Goal: Information Seeking & Learning: Find specific fact

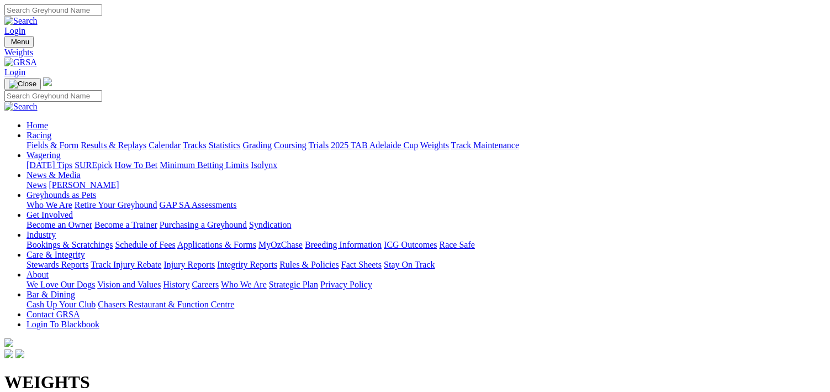
scroll to position [110, 0]
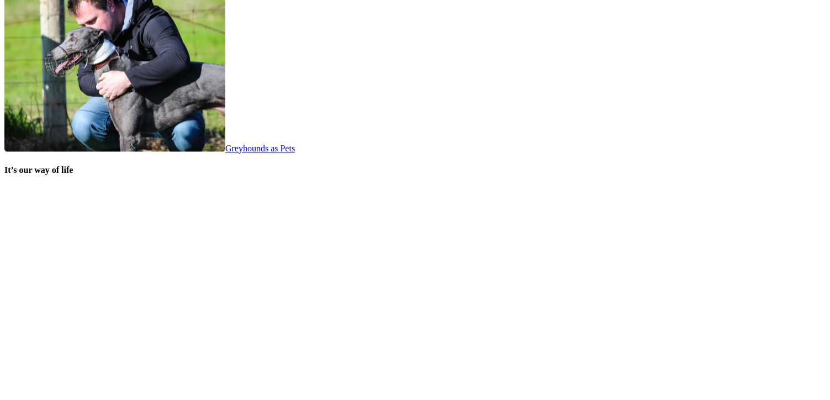
scroll to position [2320, 0]
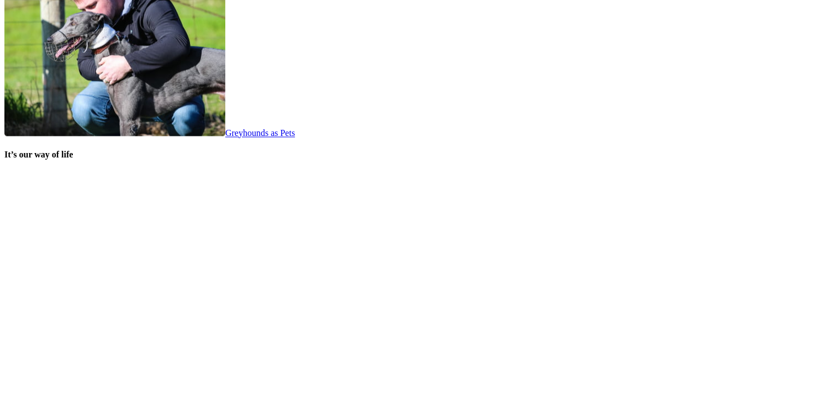
scroll to position [2265, 0]
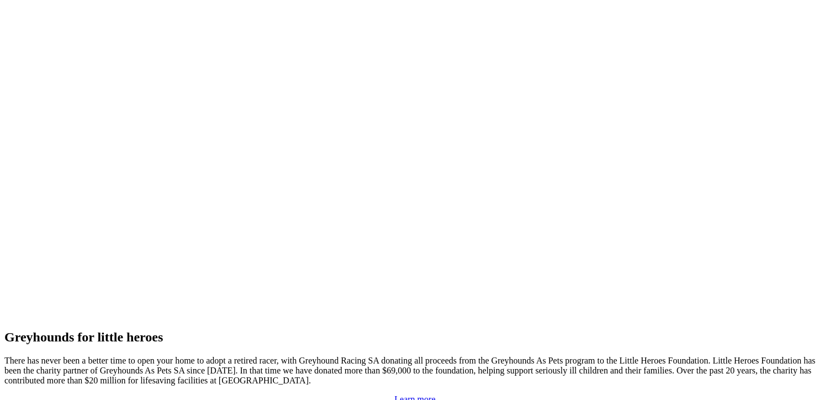
scroll to position [2430, 0]
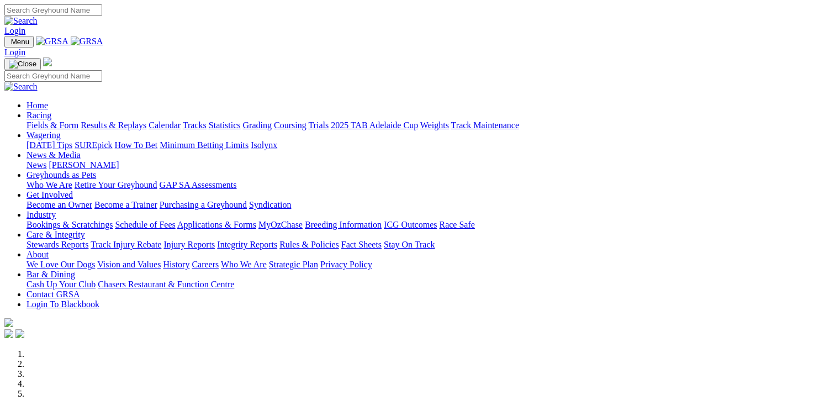
scroll to position [331, 0]
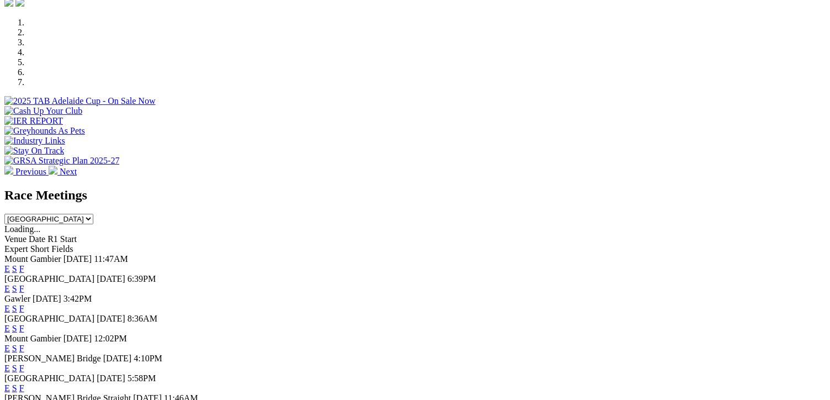
click at [24, 284] on link "F" at bounding box center [21, 288] width 5 height 9
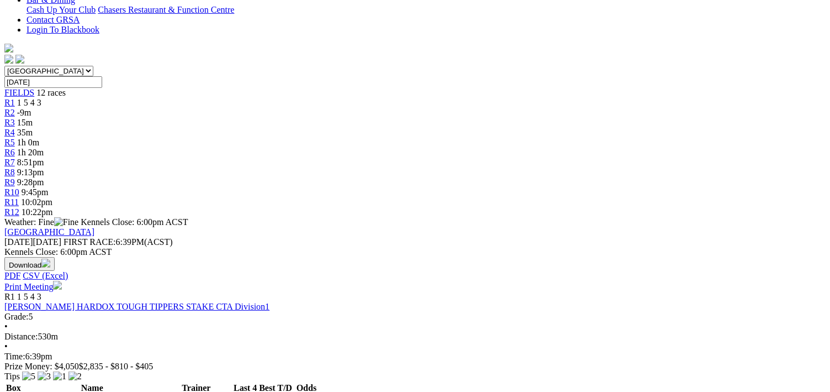
scroll to position [387, 0]
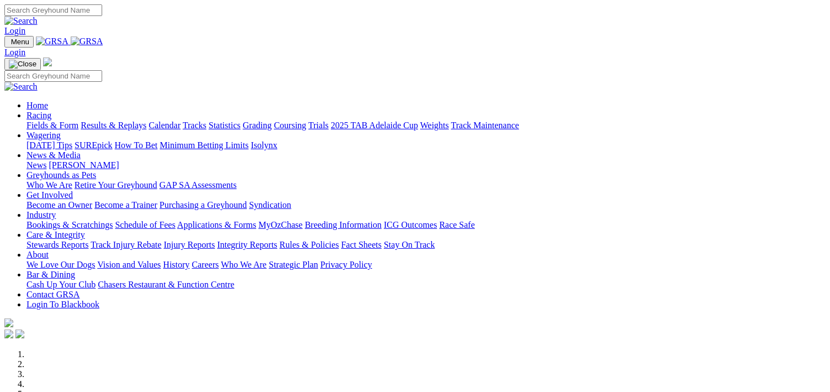
click at [449, 120] on link "Weights" at bounding box center [434, 124] width 29 height 9
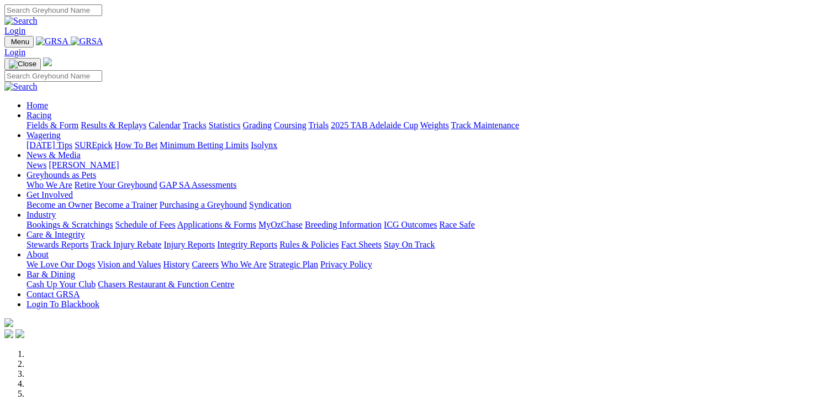
scroll to position [387, 0]
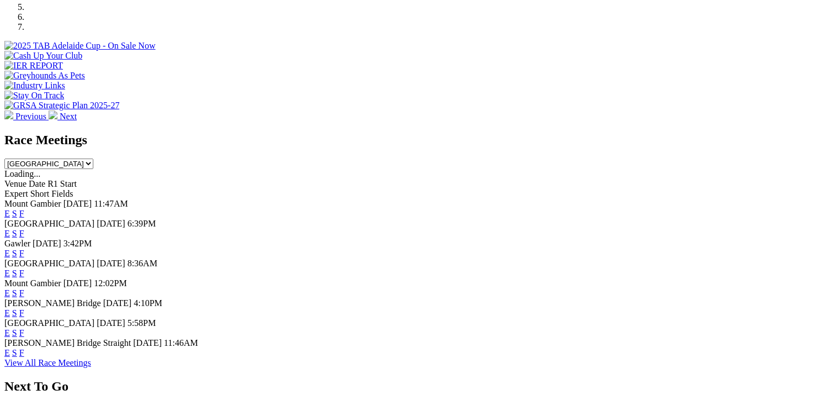
click at [24, 229] on link "F" at bounding box center [21, 233] width 5 height 9
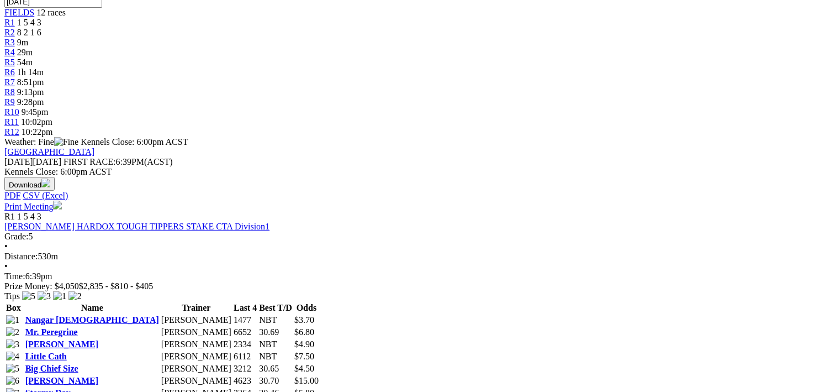
scroll to position [276, 0]
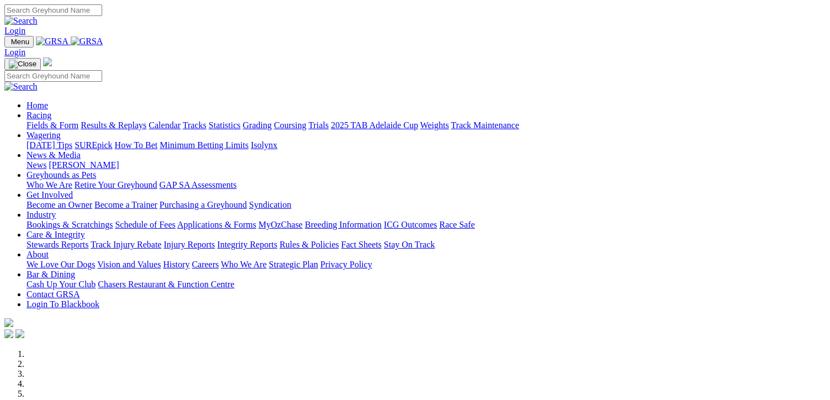
scroll to position [497, 0]
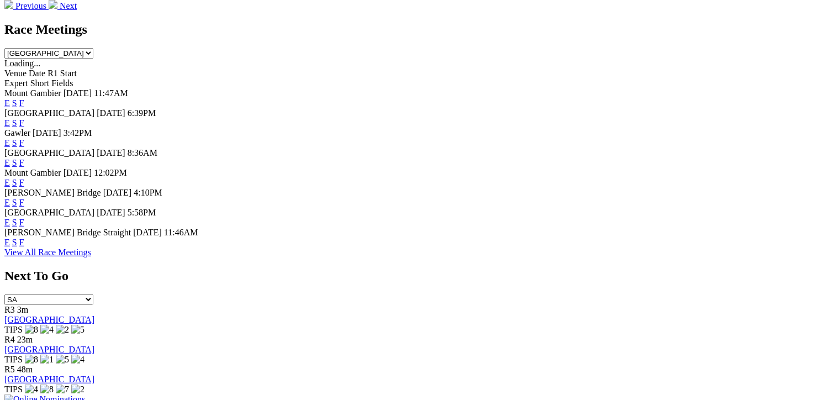
click at [24, 227] on link "F" at bounding box center [21, 222] width 5 height 9
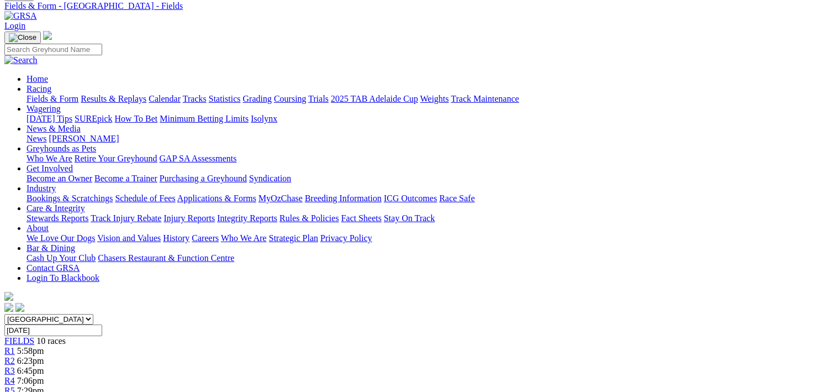
scroll to position [110, 0]
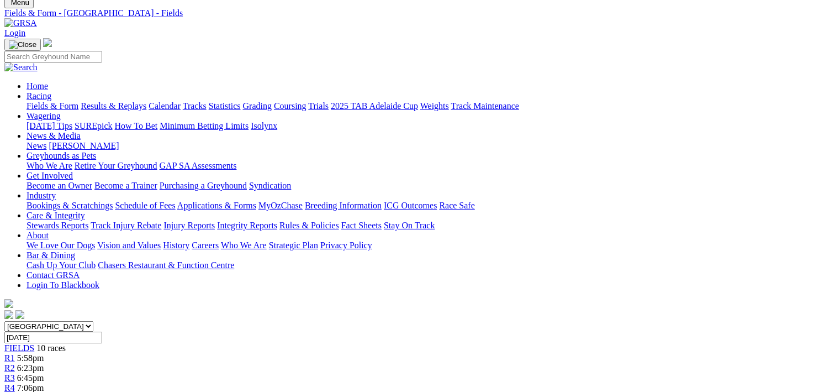
scroll to position [110, 0]
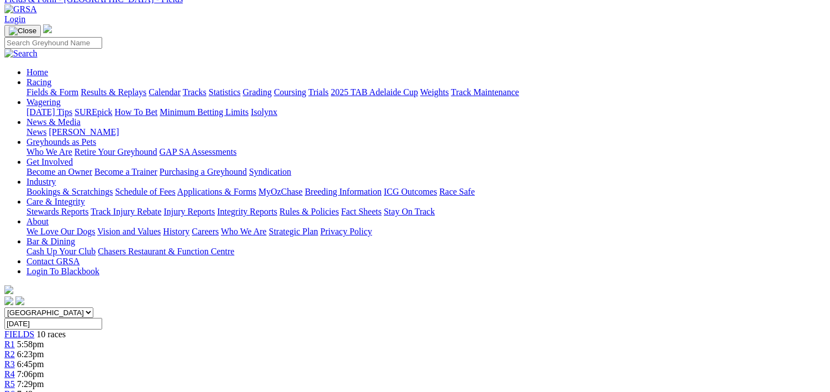
scroll to position [110, 0]
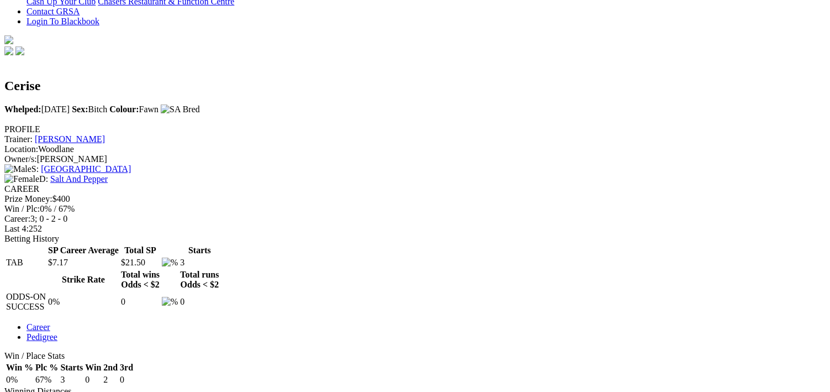
scroll to position [331, 0]
